Goal: Contribute content: Add original content to the website for others to see

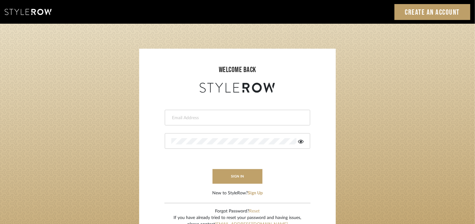
click at [190, 118] on input "email" at bounding box center [236, 118] width 131 height 6
type input "[EMAIL_ADDRESS][PERSON_NAME][DOMAIN_NAME]"
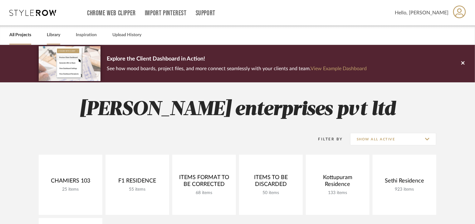
click at [59, 34] on link "Library" at bounding box center [53, 35] width 13 height 8
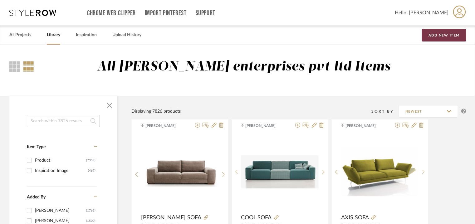
click at [439, 34] on button "Add New Item" at bounding box center [444, 35] width 44 height 12
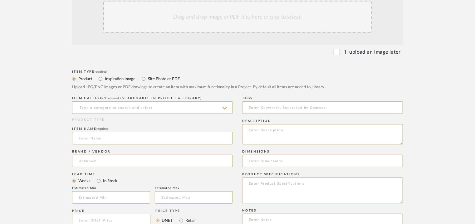
scroll to position [156, 0]
paste textarea "Type: Sofa - EDAI Designer : [PERSON_NAME] Dimensions : W 258 x D 105 x H 93 / …"
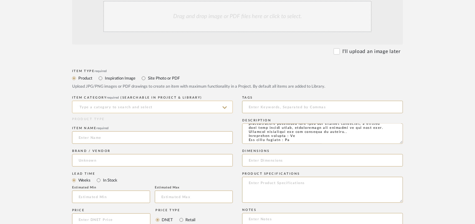
type textarea "Type: Sofa - EDAI Designer : [PERSON_NAME] Dimensions : W 258 x D 105 x H 93 / …"
click at [159, 108] on input at bounding box center [152, 107] width 161 height 12
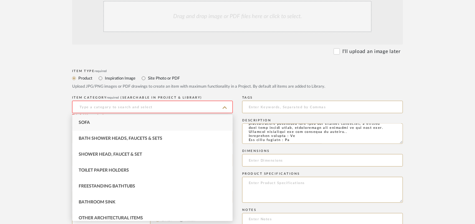
click at [125, 124] on div "Sofa" at bounding box center [152, 123] width 160 height 16
type input "Sofa"
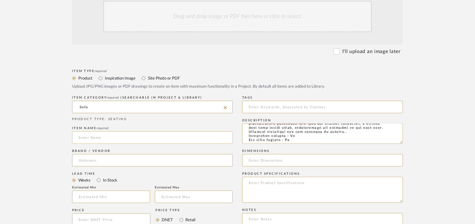
click at [113, 138] on input at bounding box center [152, 137] width 161 height 12
type input "E"
type input "EDAI SOFA"
click at [79, 162] on input at bounding box center [152, 160] width 161 height 12
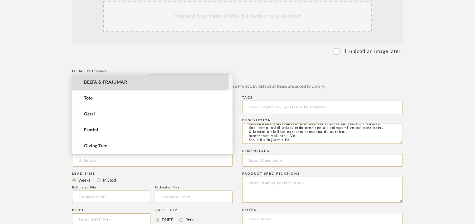
click at [109, 80] on span "BELTA & FRAJUMAR" at bounding box center [105, 82] width 43 height 5
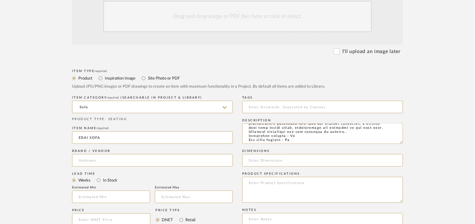
type input "BELTA & FRAJUMAR"
click at [108, 195] on input at bounding box center [111, 197] width 78 height 12
type input "7"
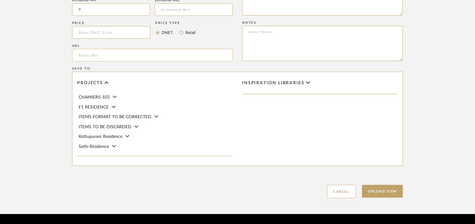
click at [98, 55] on input "url" at bounding box center [152, 55] width 161 height 12
paste input "[URL][DOMAIN_NAME]"
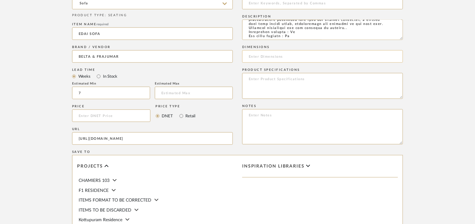
scroll to position [187, 0]
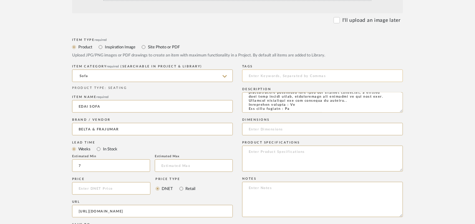
type input "[URL][DOMAIN_NAME]"
click at [271, 74] on input at bounding box center [322, 76] width 161 height 12
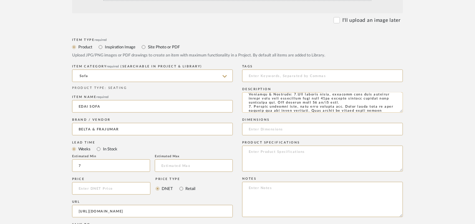
scroll to position [0, 0]
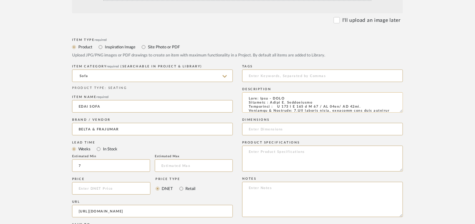
drag, startPoint x: 278, startPoint y: 107, endPoint x: 366, endPoint y: 106, distance: 88.1
click at [366, 106] on textarea at bounding box center [322, 102] width 161 height 20
click at [325, 131] on input at bounding box center [322, 129] width 161 height 12
paste input "W 258 x D 105 x H 93 / SH 42cm/ AH 73cm."
type input "W 258 x D 105 x H 93 / SH 42cm/ AH 73cm."
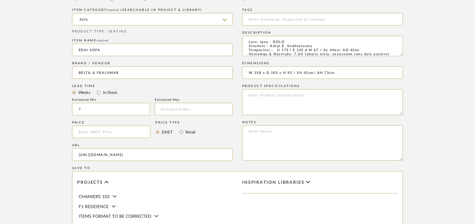
scroll to position [362, 0]
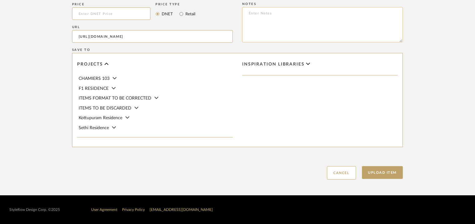
paste textarea "Price: € na Lead time: 45days Customizable :Hundreds of fabrics and leathers by…"
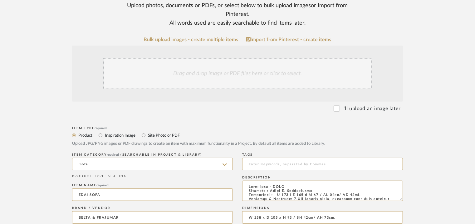
scroll to position [81, 0]
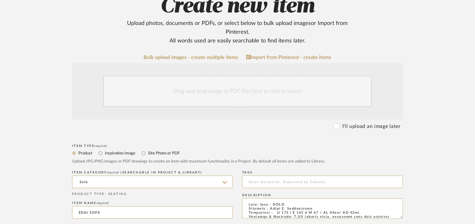
type textarea "Price: € na Lead time: 45days Customizable :Hundreds of fabrics and leathers by…"
click at [220, 101] on div "Drag and drop image or PDF files here or click to select." at bounding box center [237, 91] width 269 height 31
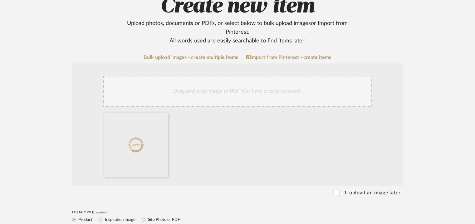
click at [266, 94] on div "Drag and drop image or PDF files here or click to select." at bounding box center [237, 91] width 269 height 31
click at [280, 92] on div "Drag and drop image or PDF files here or click to select." at bounding box center [237, 91] width 269 height 31
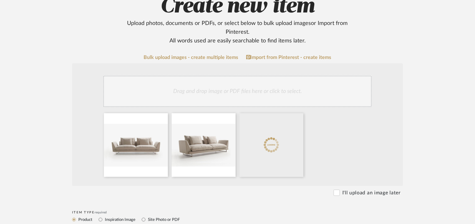
click at [268, 86] on div "Drag and drop image or PDF files here or click to select." at bounding box center [237, 91] width 269 height 31
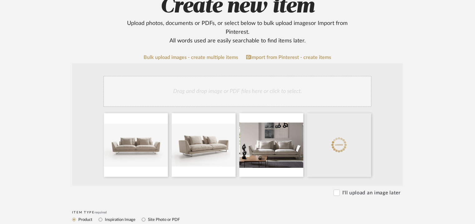
click at [282, 92] on div "Drag and drop image or PDF files here or click to select." at bounding box center [237, 91] width 269 height 31
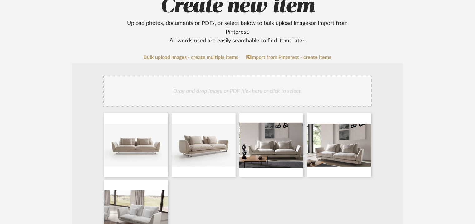
scroll to position [112, 0]
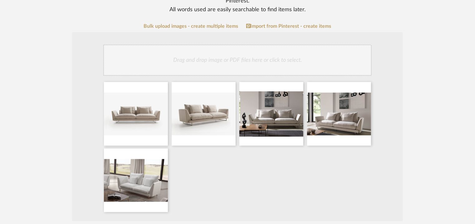
click at [239, 66] on div "Drag and drop image or PDF files here or click to select." at bounding box center [237, 60] width 269 height 31
click at [322, 54] on div "Drag and drop image or PDF files here or click to select." at bounding box center [237, 60] width 269 height 31
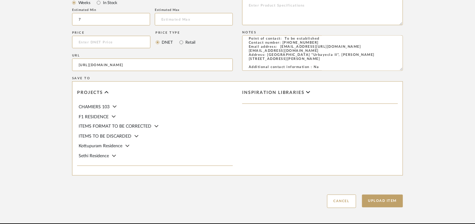
scroll to position [495, 0]
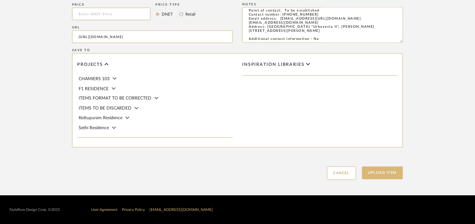
click at [390, 173] on button "Upload Item" at bounding box center [382, 173] width 41 height 13
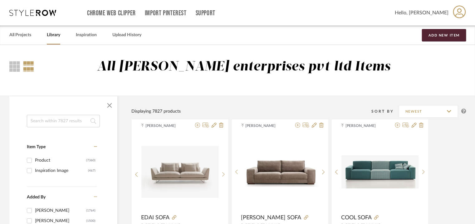
drag, startPoint x: 57, startPoint y: 121, endPoint x: 61, endPoint y: 120, distance: 4.4
click at [61, 120] on input at bounding box center [63, 121] width 73 height 12
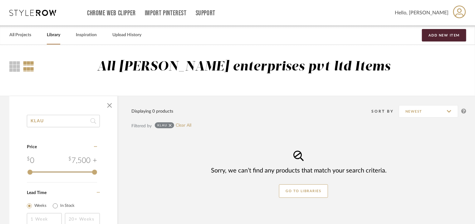
drag, startPoint x: 52, startPoint y: 120, endPoint x: 0, endPoint y: 53, distance: 84.6
click at [0, 53] on library-search-result "All [PERSON_NAME] enterprises pvt ltd Items KLAU Category Price 0 7,500 + 0 750…" at bounding box center [237, 180] width 475 height 270
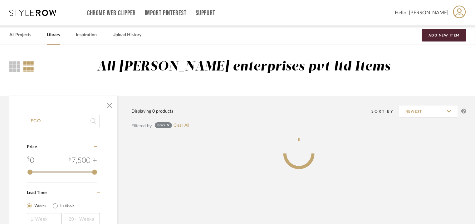
type input "EGO"
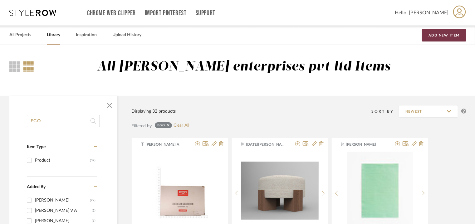
click at [443, 32] on button "Add New Item" at bounding box center [444, 35] width 44 height 12
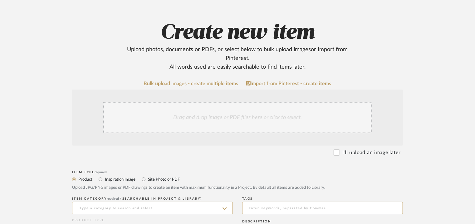
scroll to position [156, 0]
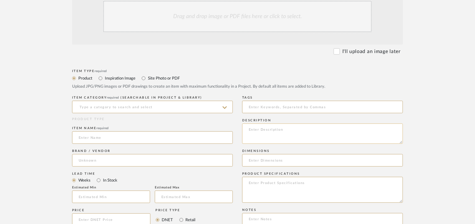
paste textarea "Type: Sofa - EGOS Designer : Arbel Dimensions : W 240 x D 93 x H 100cm/ SH 43/ …"
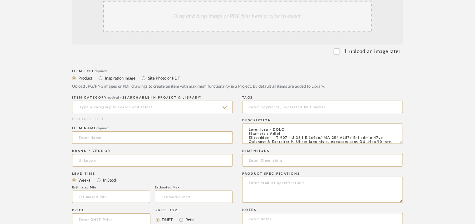
scroll to position [77, 0]
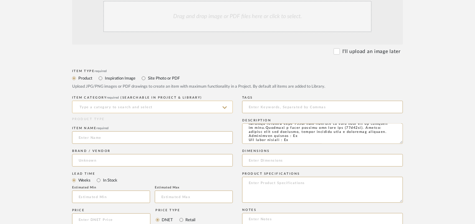
type textarea "Type: Sofa - EGOS Designer : Arbel Dimensions : W 240 x D 93 x H 100cm/ SH 43/ …"
click at [141, 110] on input at bounding box center [152, 107] width 161 height 12
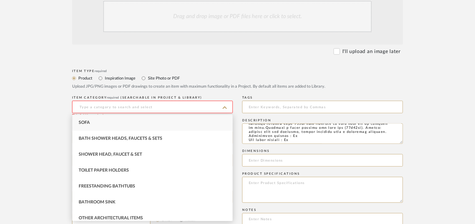
click at [88, 123] on span "Sofa" at bounding box center [84, 123] width 11 height 4
type input "Sofa"
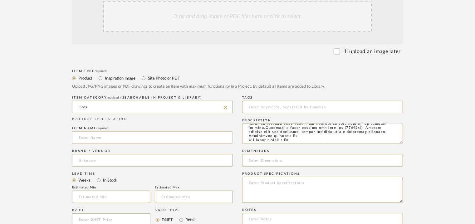
click at [91, 137] on input at bounding box center [152, 137] width 161 height 12
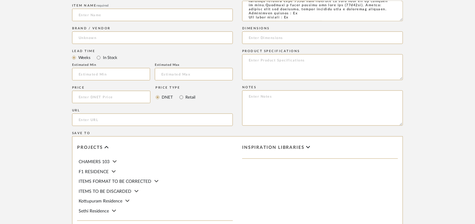
scroll to position [281, 0]
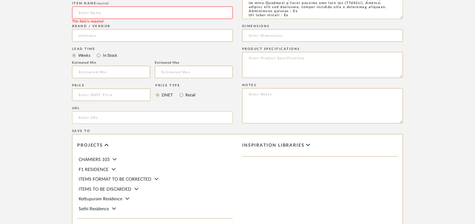
click at [103, 114] on input "url" at bounding box center [152, 117] width 161 height 12
paste input "[URL][DOMAIN_NAME]"
type input "[URL][DOMAIN_NAME]"
drag, startPoint x: 117, startPoint y: 12, endPoint x: 120, endPoint y: 14, distance: 3.5
click at [118, 12] on input at bounding box center [152, 13] width 161 height 12
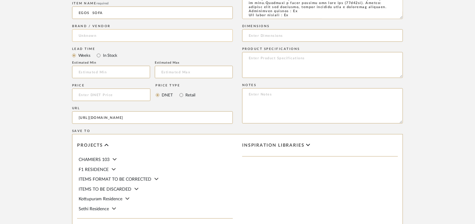
type input "EGOS SOFA"
click at [90, 36] on input at bounding box center [152, 35] width 161 height 12
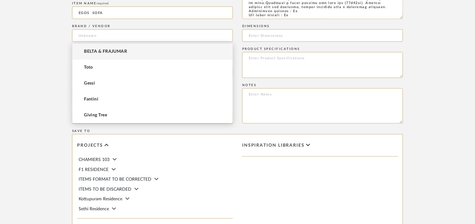
click at [91, 47] on mat-option "BELTA & FRAJUMAR" at bounding box center [152, 52] width 160 height 16
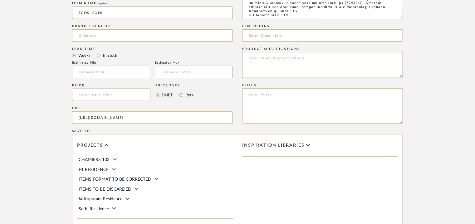
type input "BELTA & FRAJUMAR"
click at [89, 67] on input "text" at bounding box center [111, 72] width 78 height 12
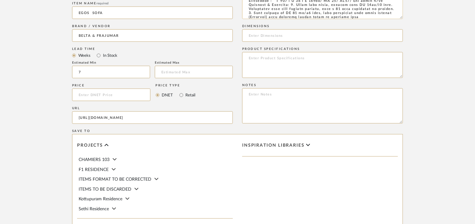
scroll to position [0, 0]
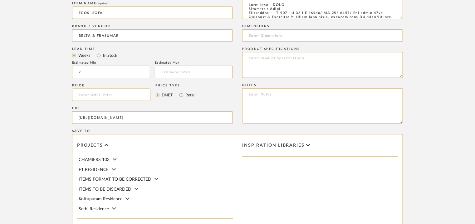
type input "7"
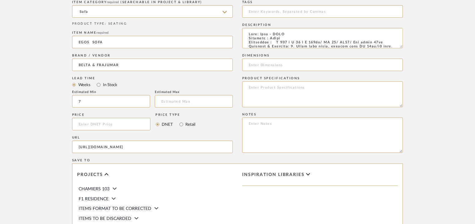
scroll to position [242, 0]
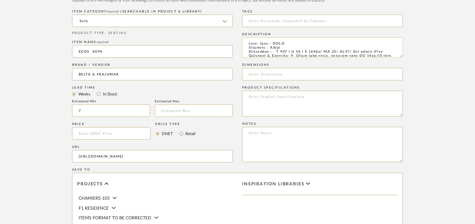
drag, startPoint x: 393, startPoint y: 12, endPoint x: 279, endPoint y: 50, distance: 120.1
click at [279, 50] on textarea at bounding box center [322, 47] width 161 height 20
click at [278, 72] on input at bounding box center [322, 74] width 161 height 12
paste input "W 240 x D 93 x H 100cm/ SH 43/ AH59/ Arm depth 55cm"
type input "W 240 x D 93 x H 100cm/ SH 43/ AH59/ Arm depth 55cm"
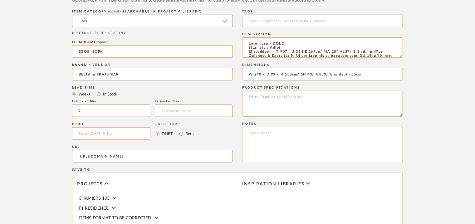
paste textarea "Price: Na Lead time: 45days Customizable : Choose from Hundreds of fabrics and …"
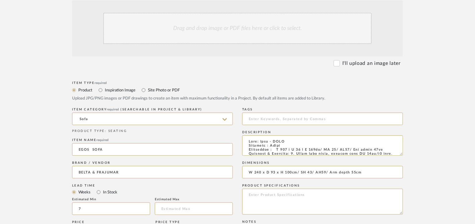
scroll to position [117, 0]
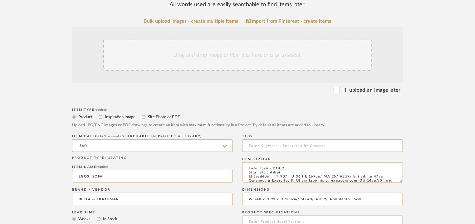
type textarea "Price: Na Lead time: 45days Customizable : Choose from Hundreds of fabrics and …"
click at [241, 55] on div "Drag and drop image or PDF files here or click to select." at bounding box center [237, 55] width 269 height 31
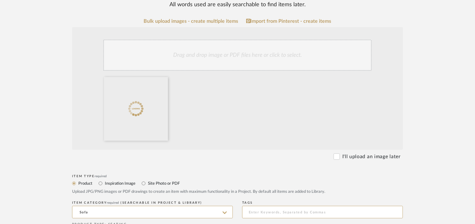
click at [265, 50] on div "Drag and drop image or PDF files here or click to select." at bounding box center [237, 55] width 269 height 31
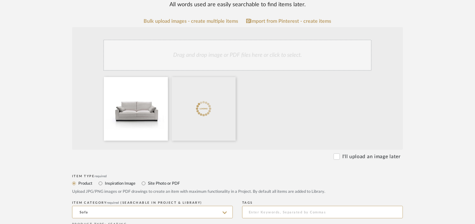
click at [271, 55] on div "Drag and drop image or PDF files here or click to select." at bounding box center [237, 55] width 269 height 31
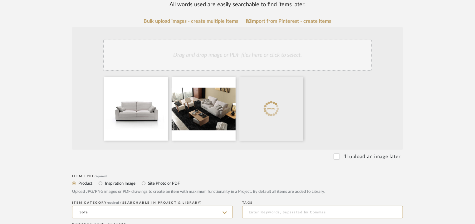
click at [286, 55] on div "Drag and drop image or PDF files here or click to select." at bounding box center [237, 55] width 269 height 31
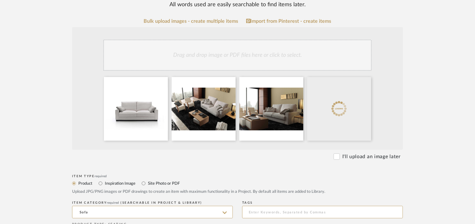
click at [294, 51] on div "Drag and drop image or PDF files here or click to select." at bounding box center [237, 55] width 269 height 31
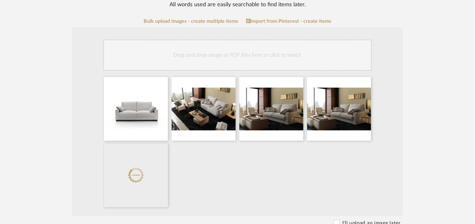
click at [250, 52] on div "Drag and drop image or PDF files here or click to select." at bounding box center [237, 55] width 269 height 31
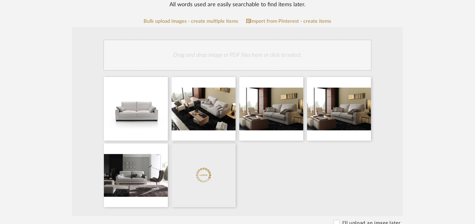
click at [272, 59] on div "Drag and drop image or PDF files here or click to select." at bounding box center [237, 55] width 269 height 31
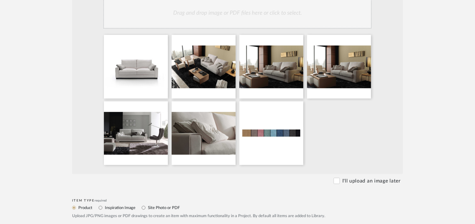
scroll to position [149, 0]
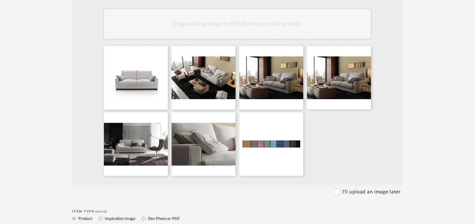
click at [274, 26] on div "Drag and drop image or PDF files here or click to select." at bounding box center [237, 23] width 269 height 31
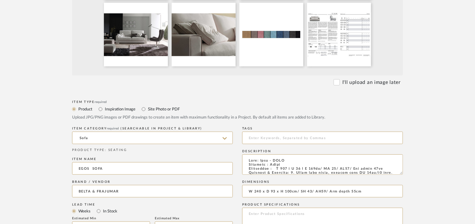
scroll to position [274, 0]
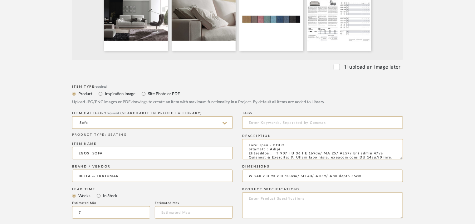
click at [396, 151] on textarea at bounding box center [322, 149] width 161 height 20
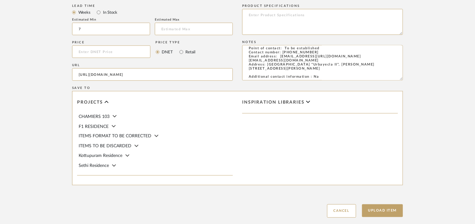
scroll to position [461, 0]
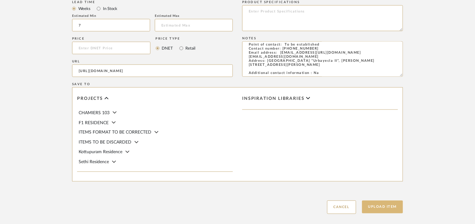
type textarea "Type: Sofa - EGOS Designer : Arbel Dimensions : W 240 x D 93 x H 100cm/ SH 43/ …"
click at [380, 206] on button "Upload Item" at bounding box center [382, 207] width 41 height 13
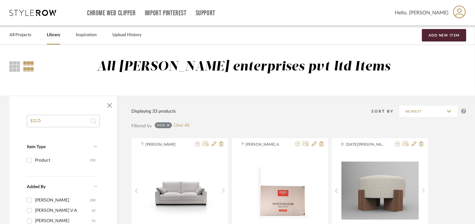
drag, startPoint x: 46, startPoint y: 120, endPoint x: 0, endPoint y: 119, distance: 45.6
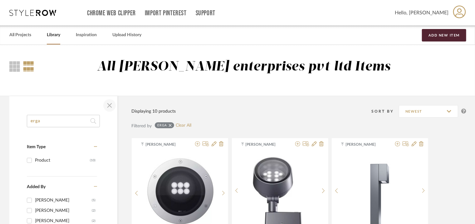
type input "erga"
click at [111, 104] on span "button" at bounding box center [109, 105] width 15 height 15
